Goal: Task Accomplishment & Management: Manage account settings

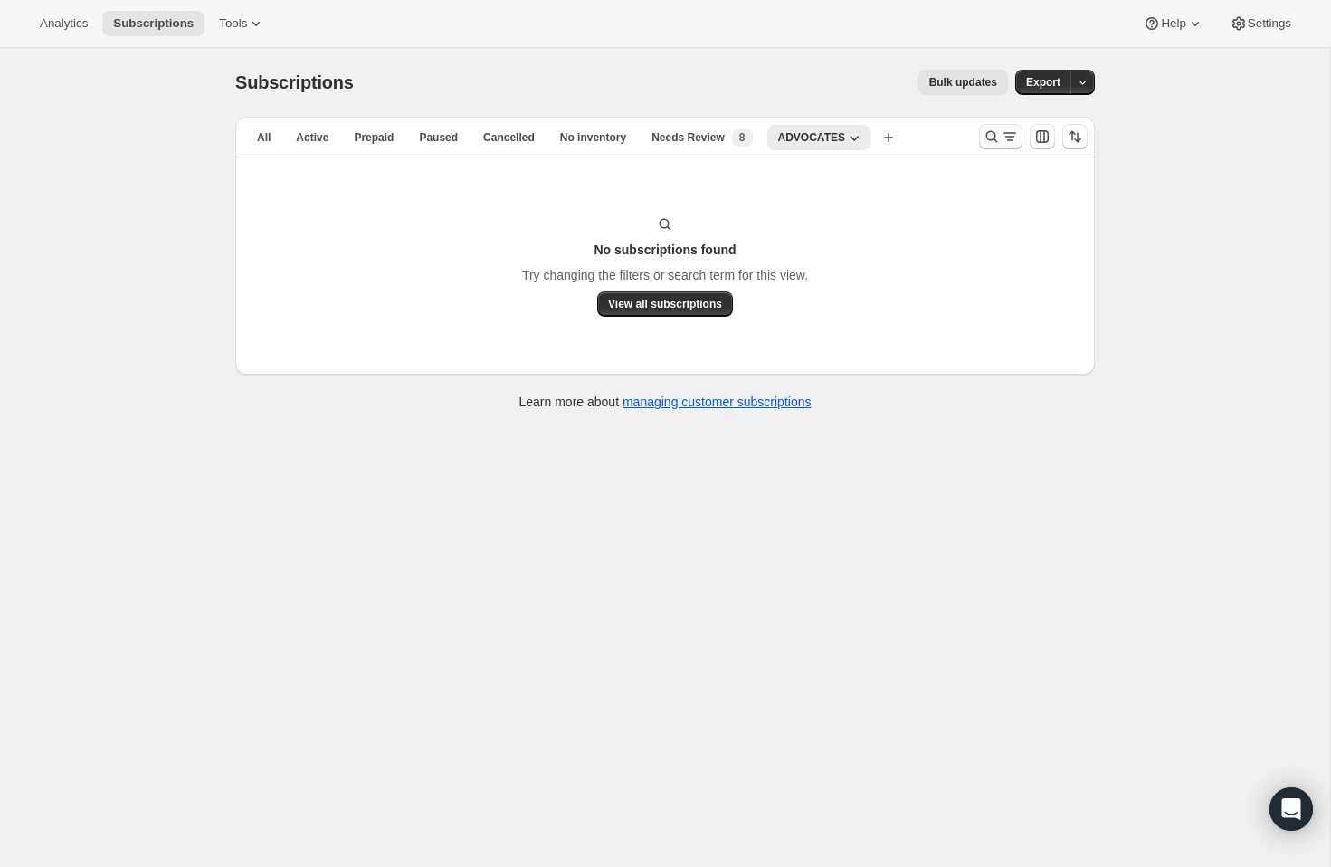
click at [983, 135] on icon "Search and filter results" at bounding box center [991, 137] width 18 height 18
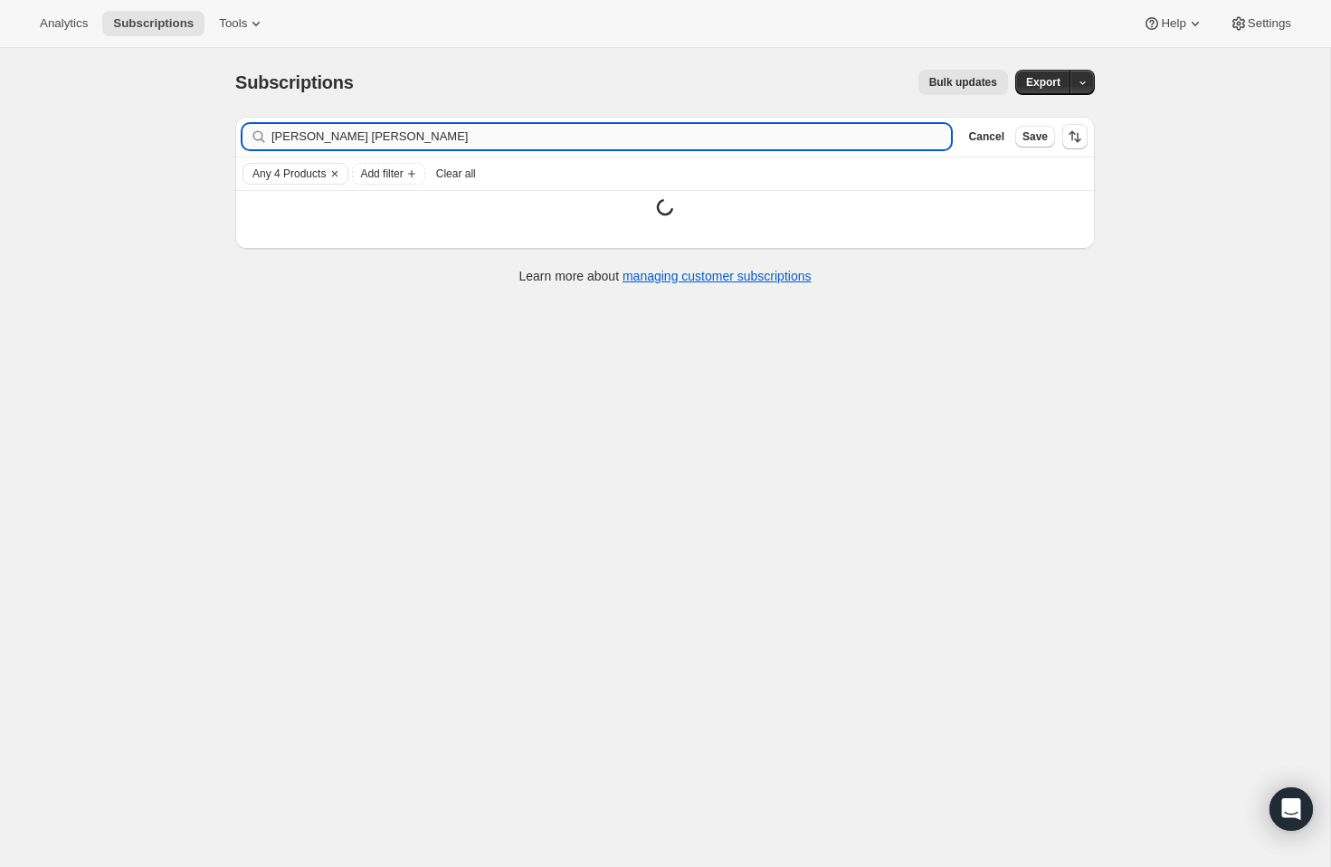
click at [521, 138] on input "[PERSON_NAME] [PERSON_NAME]" at bounding box center [610, 136] width 679 height 25
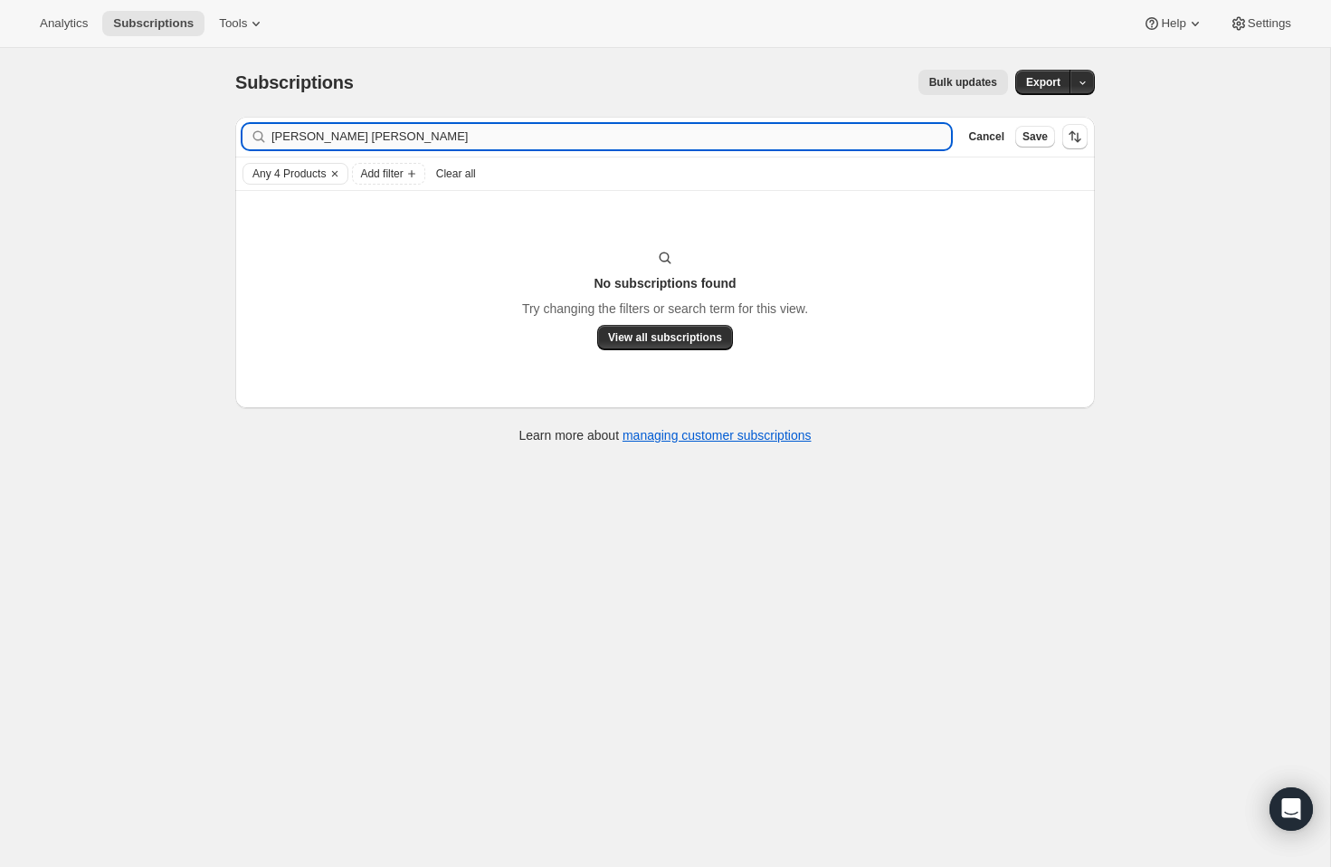
click at [521, 138] on input "[PERSON_NAME] [PERSON_NAME]" at bounding box center [610, 136] width 679 height 25
click at [521, 137] on input "[PERSON_NAME] [PERSON_NAME]" at bounding box center [610, 136] width 679 height 25
type input "[PERSON_NAME]"
